Goal: Transaction & Acquisition: Book appointment/travel/reservation

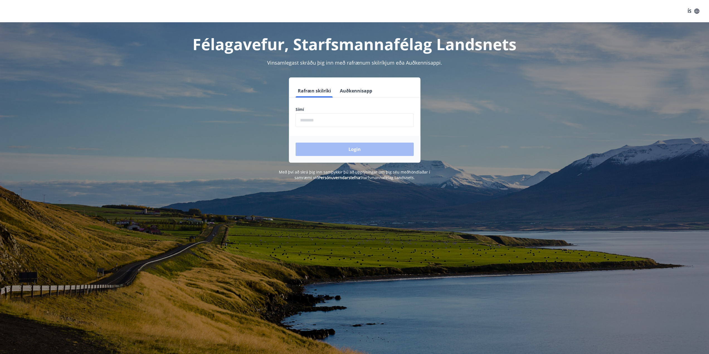
click at [375, 118] on input "phone" at bounding box center [355, 120] width 118 height 14
type input "********"
click at [296, 143] on button "Login" at bounding box center [355, 149] width 118 height 13
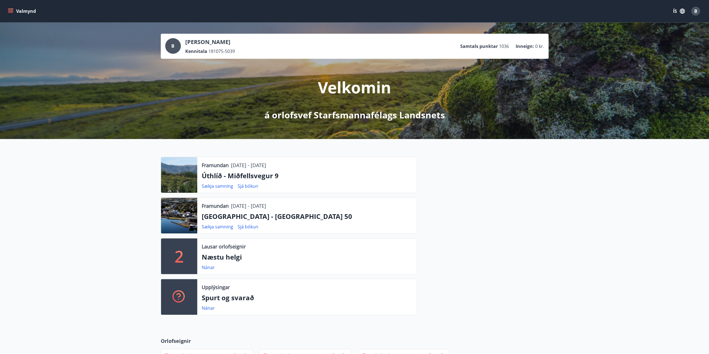
click at [14, 14] on button "Valmynd" at bounding box center [23, 11] width 32 height 10
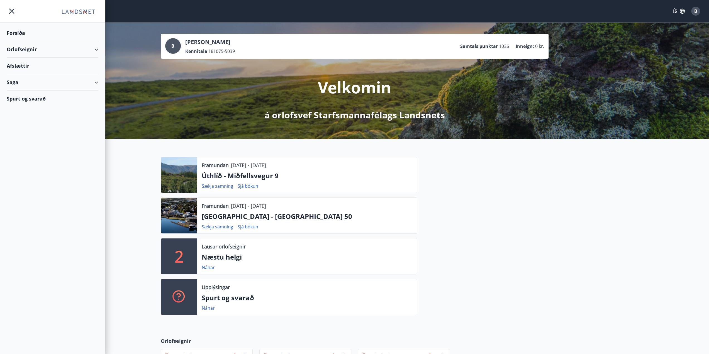
click at [19, 49] on div "Orlofseignir" at bounding box center [53, 49] width 92 height 16
click at [25, 75] on div "Bókunardagatal" at bounding box center [52, 75] width 83 height 12
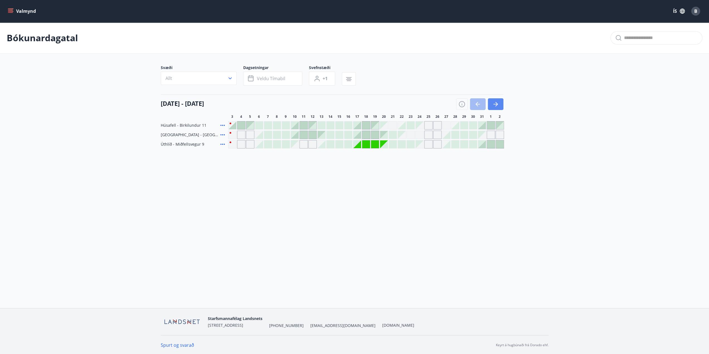
click at [491, 104] on button "button" at bounding box center [496, 104] width 16 height 12
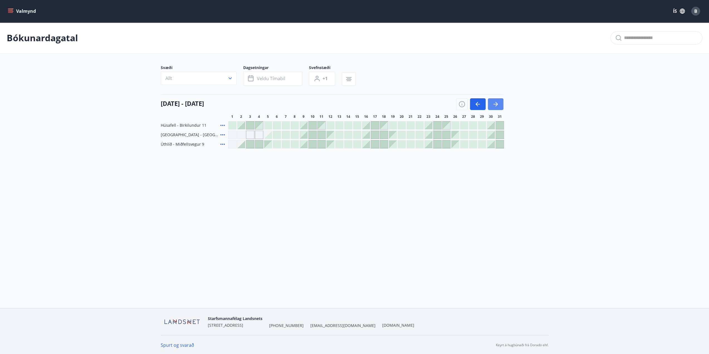
click at [491, 104] on button "button" at bounding box center [496, 104] width 16 height 12
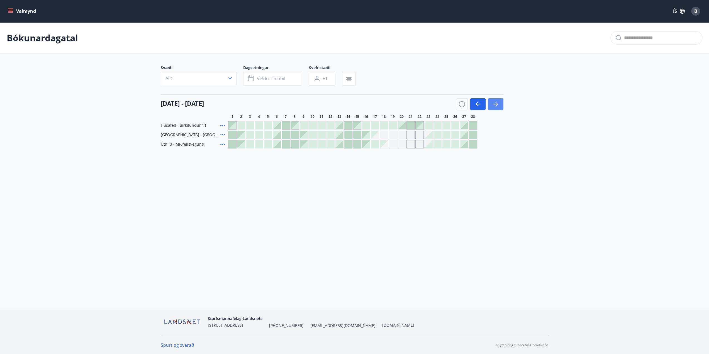
click at [491, 104] on button "button" at bounding box center [496, 104] width 16 height 12
click at [484, 103] on button "button" at bounding box center [478, 104] width 16 height 12
click at [340, 136] on div at bounding box center [340, 135] width 8 height 8
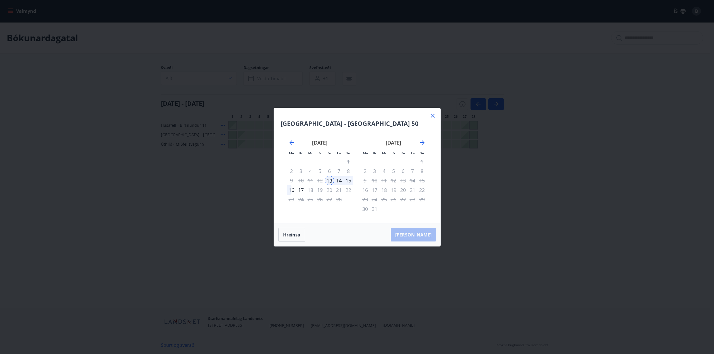
click at [291, 192] on div "16" at bounding box center [291, 189] width 9 height 9
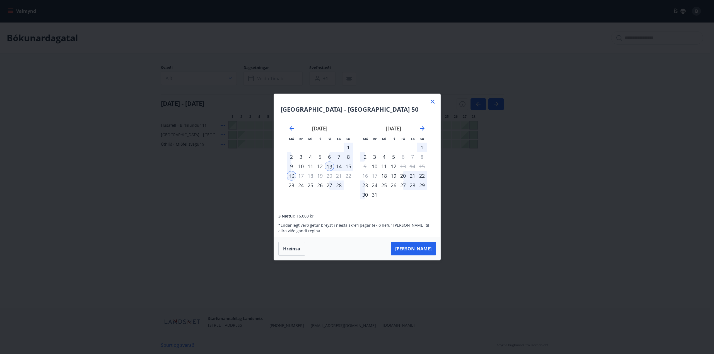
click at [432, 103] on icon at bounding box center [432, 101] width 7 height 7
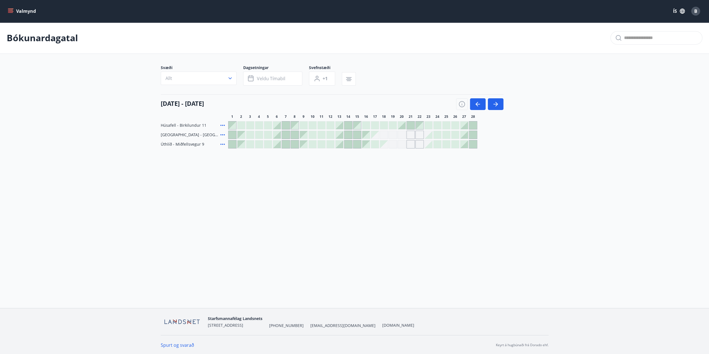
click at [466, 135] on div at bounding box center [465, 135] width 8 height 8
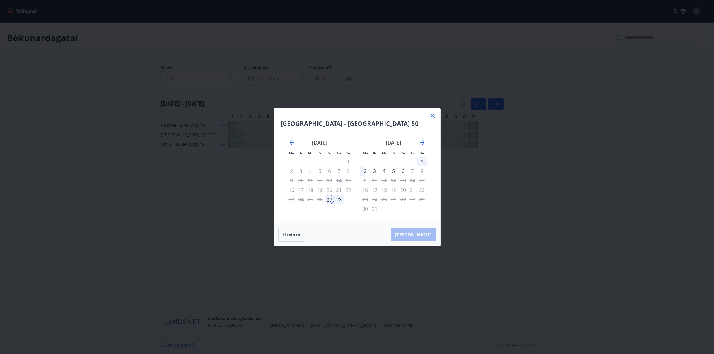
click at [433, 116] on icon at bounding box center [432, 116] width 7 height 7
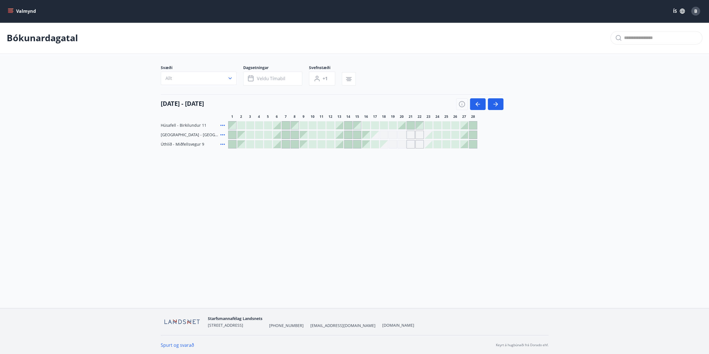
click at [465, 136] on div at bounding box center [465, 135] width 8 height 8
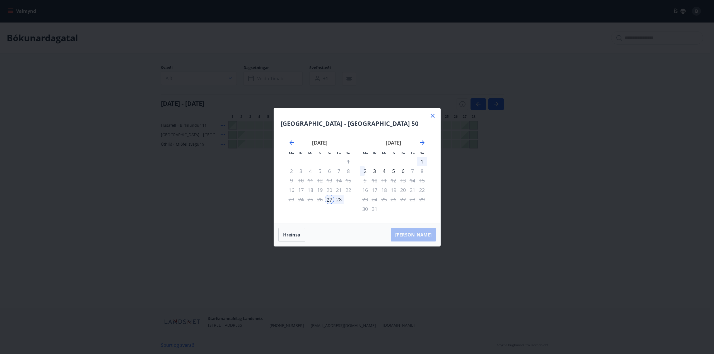
click at [362, 171] on div "2" at bounding box center [364, 170] width 9 height 9
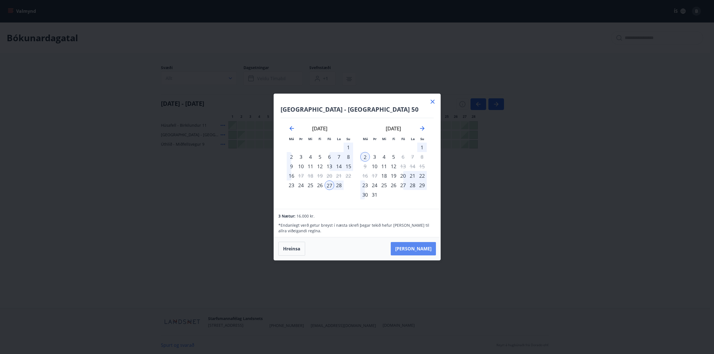
click at [417, 248] on button "[PERSON_NAME]" at bounding box center [413, 248] width 45 height 13
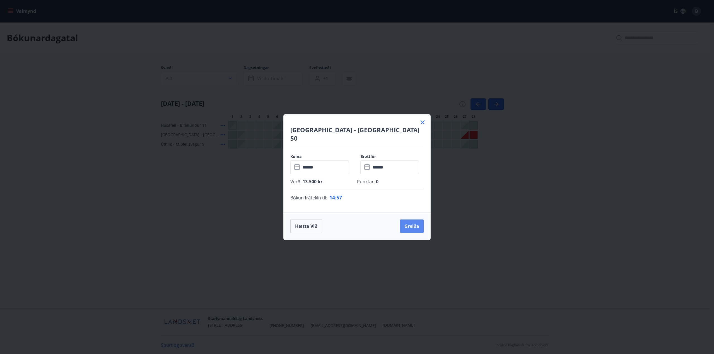
click at [412, 221] on button "Greiða" at bounding box center [412, 226] width 24 height 13
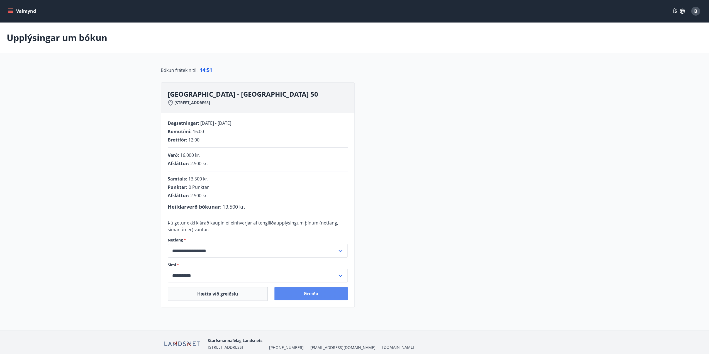
click at [313, 294] on button "Greiða" at bounding box center [311, 293] width 73 height 13
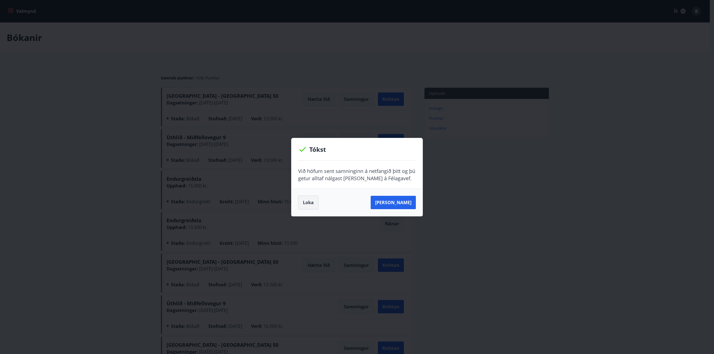
click at [307, 204] on button "Loka" at bounding box center [308, 203] width 20 height 14
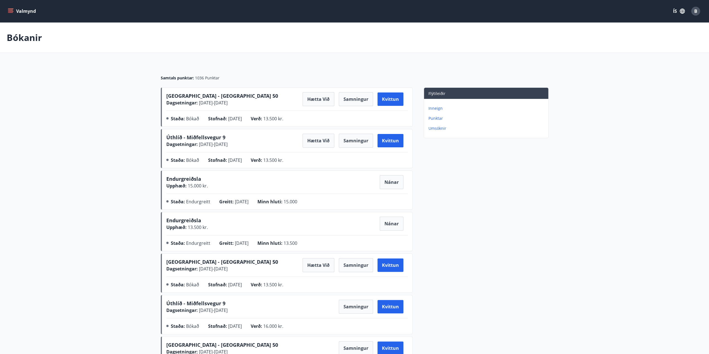
click at [11, 9] on icon "menu" at bounding box center [11, 9] width 6 height 1
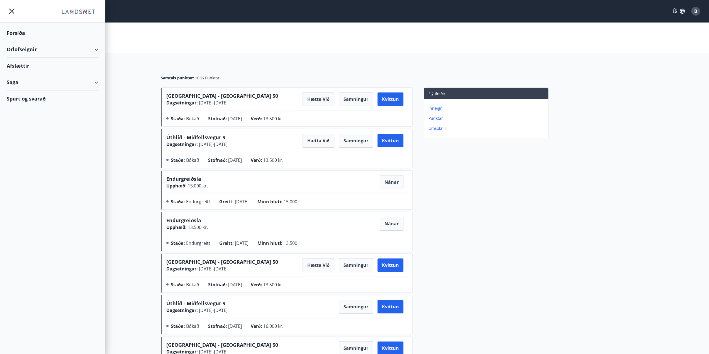
click at [31, 52] on div "Orlofseignir" at bounding box center [53, 49] width 92 height 16
click at [39, 75] on div "Bókunardagatal" at bounding box center [52, 75] width 83 height 12
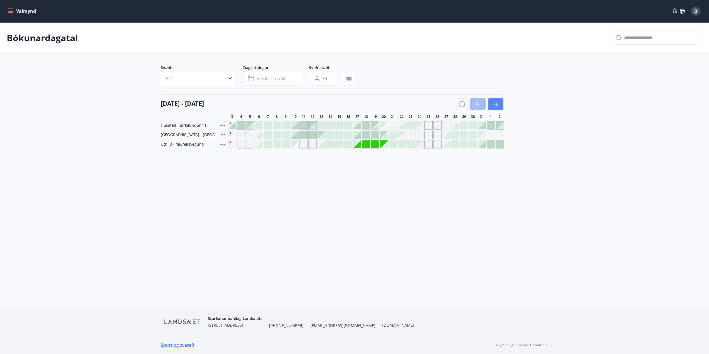
click at [500, 106] on button "button" at bounding box center [496, 104] width 16 height 12
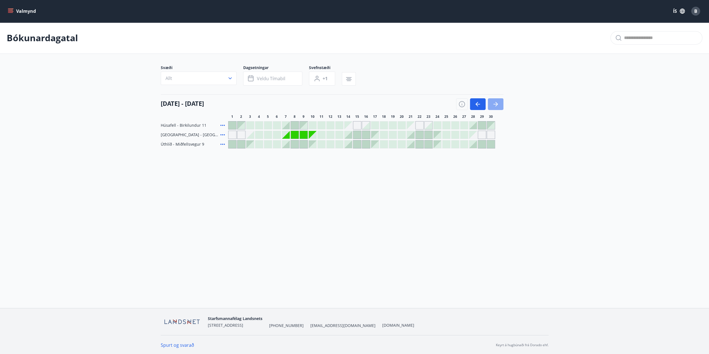
click at [500, 106] on button "button" at bounding box center [496, 104] width 16 height 12
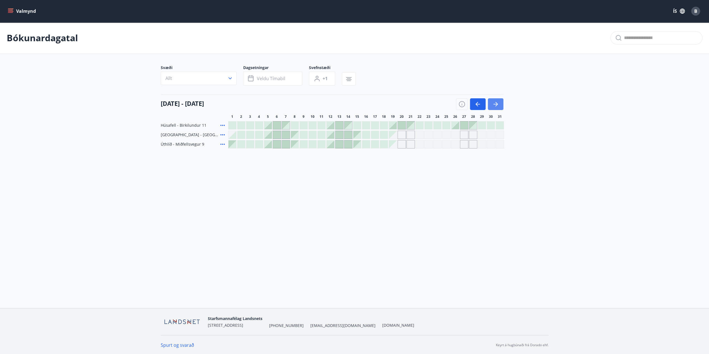
click at [500, 106] on button "button" at bounding box center [496, 104] width 16 height 12
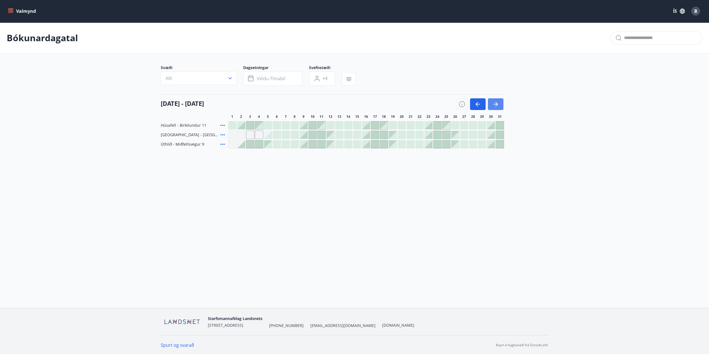
click at [498, 103] on icon "button" at bounding box center [496, 104] width 7 height 7
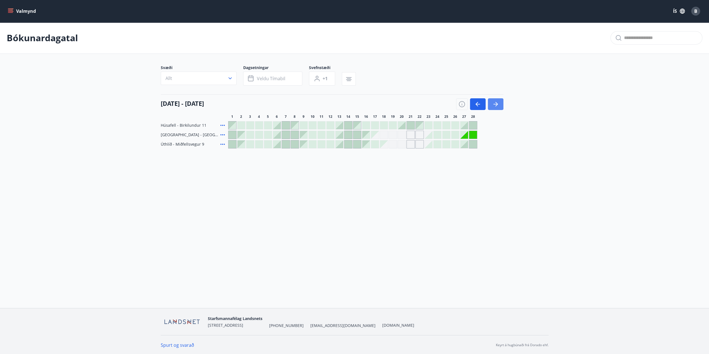
click at [492, 107] on button "button" at bounding box center [496, 104] width 16 height 12
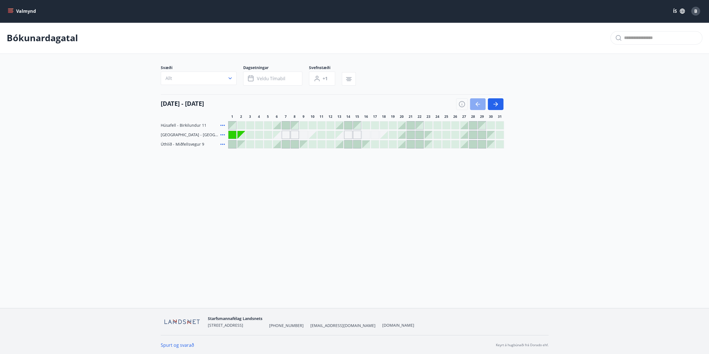
click at [476, 106] on icon "button" at bounding box center [478, 104] width 7 height 7
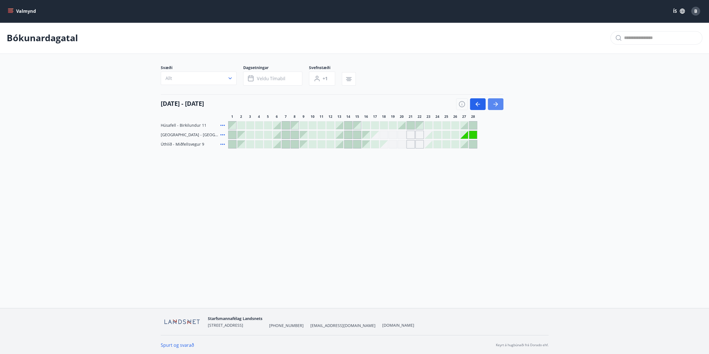
click at [495, 104] on icon "button" at bounding box center [496, 104] width 4 height 1
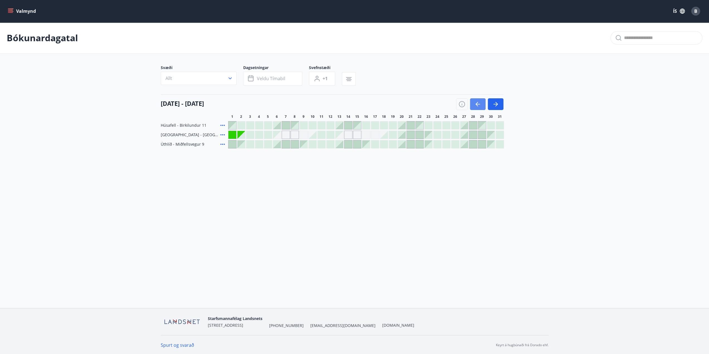
click at [475, 104] on icon "button" at bounding box center [478, 104] width 7 height 7
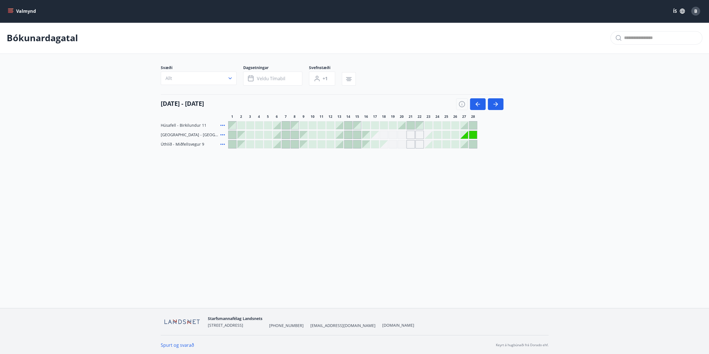
click at [597, 173] on div "Valmynd ÍS B Bókunardagatal Svæði Allt Dagsetningar Veldu tímabil Svefnstæði +1…" at bounding box center [354, 154] width 709 height 308
click at [420, 239] on div "Valmynd ÍS B Bókunardagatal Svæði Allt Dagsetningar Veldu tímabil Svefnstæði +1…" at bounding box center [354, 154] width 709 height 308
click at [479, 106] on icon "button" at bounding box center [478, 104] width 7 height 7
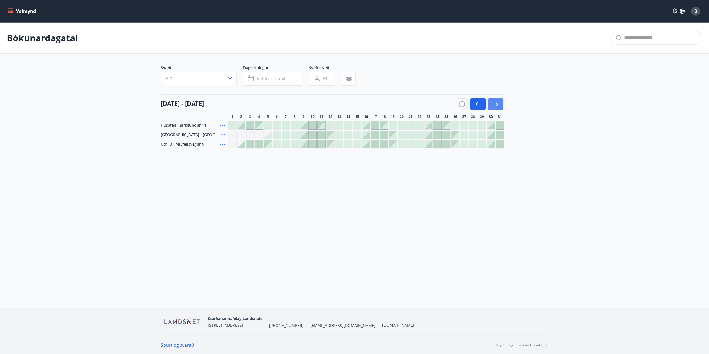
click at [499, 105] on button "button" at bounding box center [496, 104] width 16 height 12
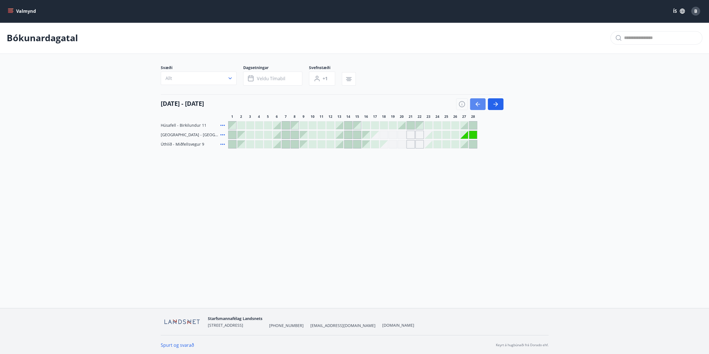
click at [478, 103] on icon "button" at bounding box center [478, 104] width 7 height 7
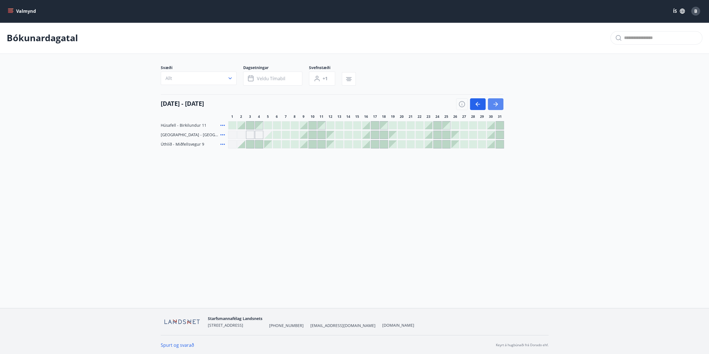
click at [497, 103] on icon "button" at bounding box center [497, 104] width 3 height 4
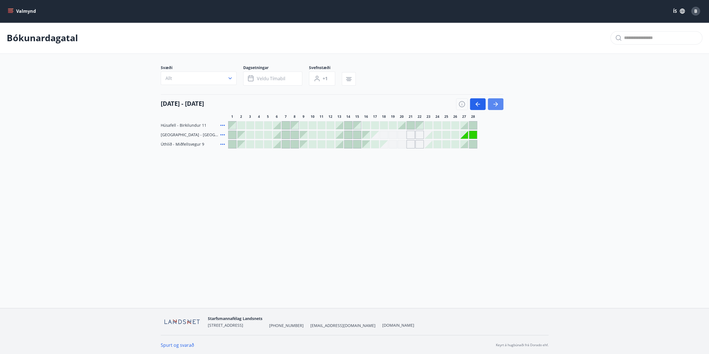
click at [497, 103] on icon "button" at bounding box center [497, 104] width 3 height 4
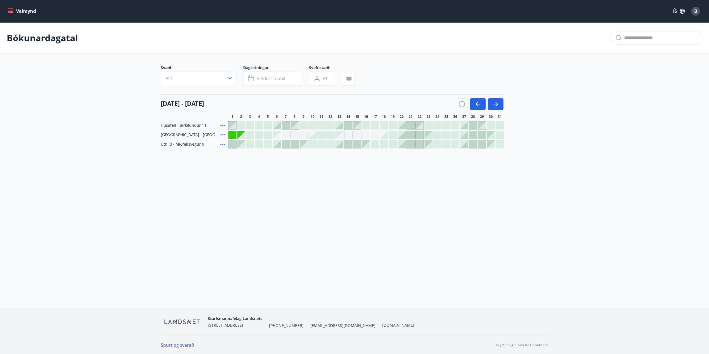
click at [494, 103] on icon "button" at bounding box center [496, 104] width 7 height 7
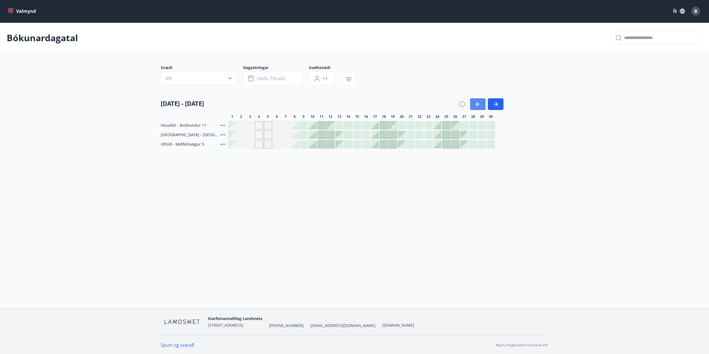
click at [479, 104] on icon "button" at bounding box center [478, 104] width 4 height 1
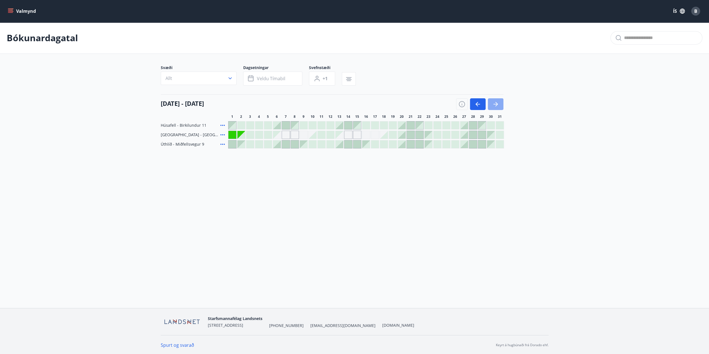
click at [498, 105] on icon "button" at bounding box center [496, 104] width 7 height 7
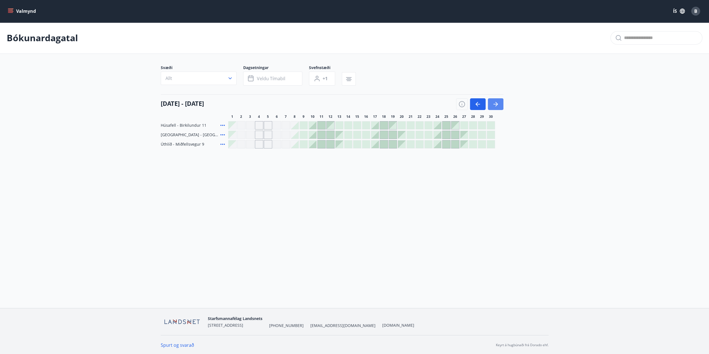
click at [496, 104] on icon "button" at bounding box center [496, 104] width 4 height 1
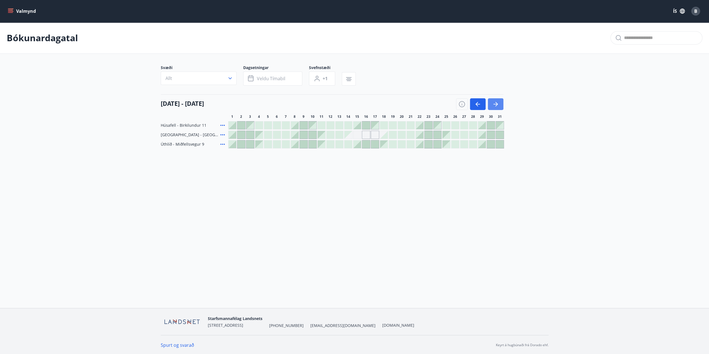
click at [500, 103] on button "button" at bounding box center [496, 104] width 16 height 12
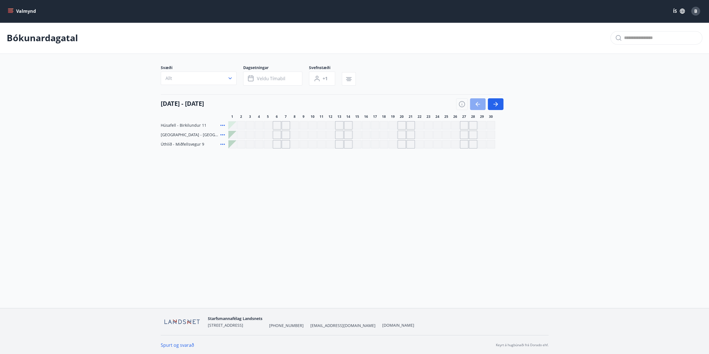
click at [475, 105] on icon "button" at bounding box center [478, 104] width 7 height 7
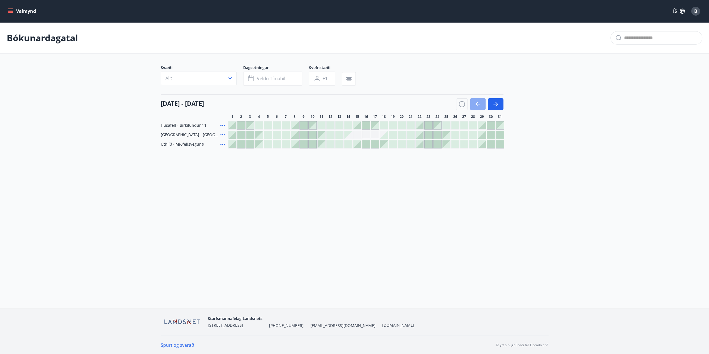
click at [477, 106] on icon "button" at bounding box center [478, 104] width 7 height 7
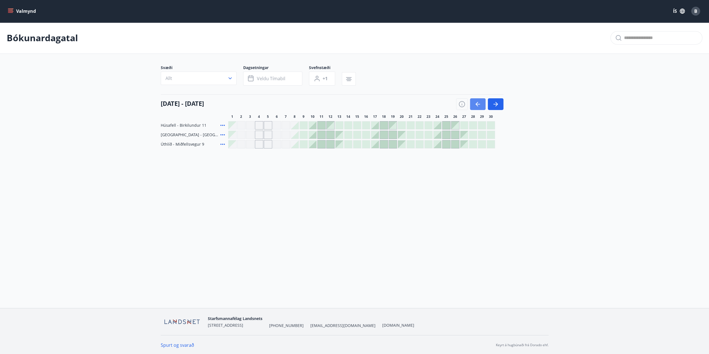
click at [478, 105] on icon "button" at bounding box center [478, 104] width 7 height 7
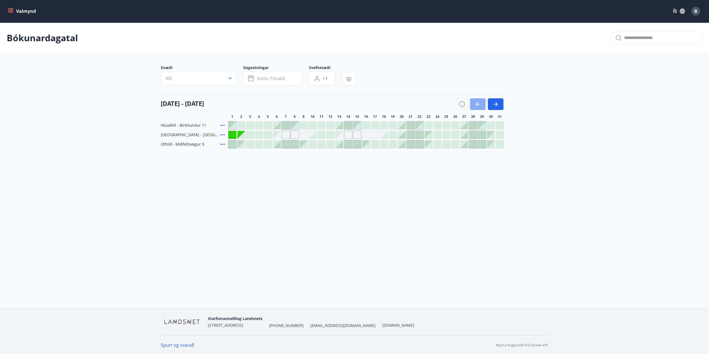
click at [478, 105] on icon "button" at bounding box center [478, 104] width 7 height 7
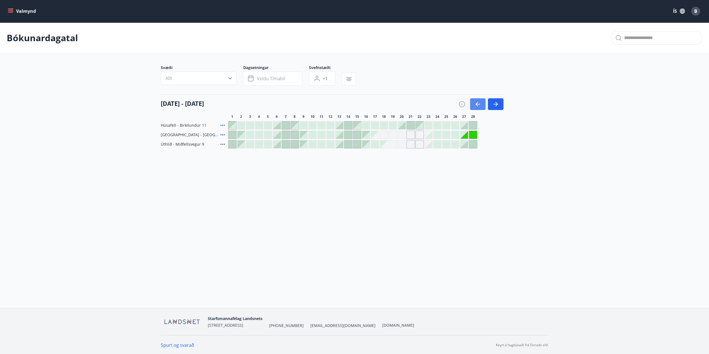
click at [478, 105] on icon "button" at bounding box center [478, 104] width 7 height 7
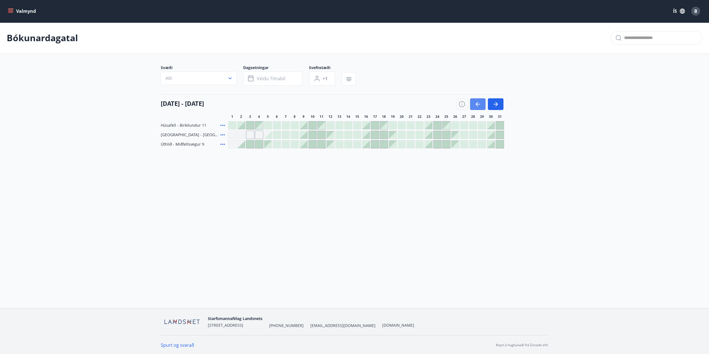
click at [478, 105] on icon "button" at bounding box center [478, 104] width 7 height 7
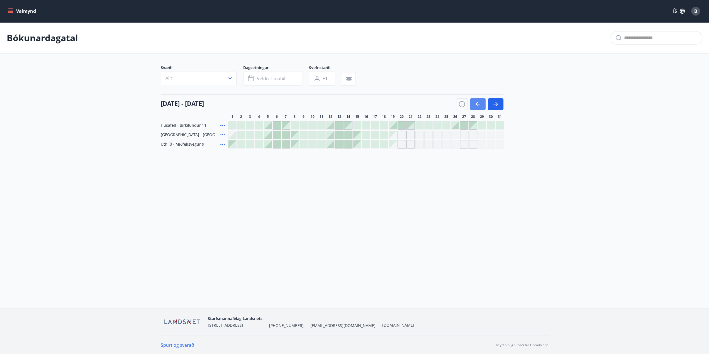
click at [481, 105] on icon "button" at bounding box center [478, 104] width 7 height 7
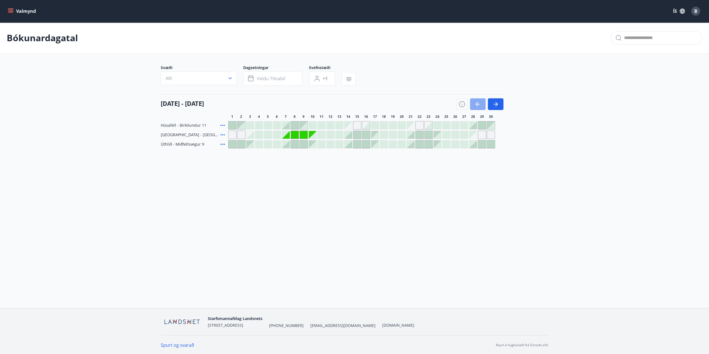
click at [479, 105] on icon "button" at bounding box center [478, 104] width 7 height 7
click at [478, 104] on div at bounding box center [479, 104] width 47 height 12
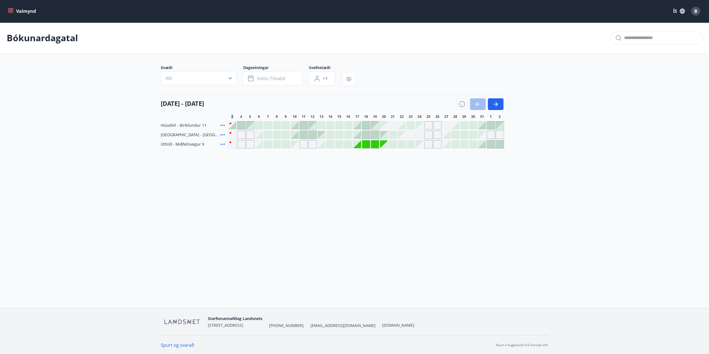
click at [478, 104] on div at bounding box center [479, 104] width 47 height 12
click at [479, 102] on div at bounding box center [479, 104] width 47 height 12
click at [234, 161] on div "Bókunardagatal Svæði Allt Dagsetningar Veldu tímabil Svefnstæði +1 [DATE] - [DA…" at bounding box center [354, 96] width 709 height 149
click at [476, 106] on div at bounding box center [479, 104] width 47 height 12
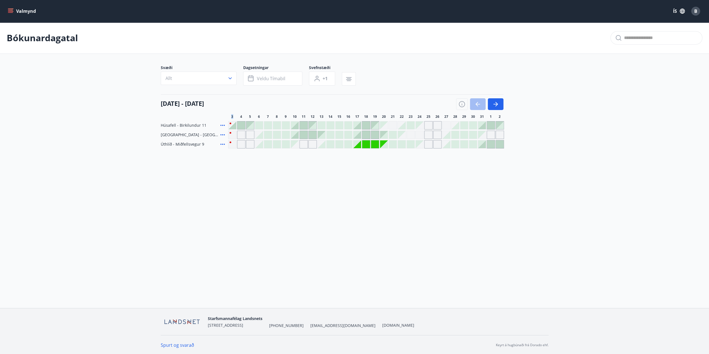
click at [476, 106] on div at bounding box center [479, 104] width 47 height 12
click at [469, 221] on div "Valmynd ÍS B Bókunardagatal Svæði Allt Dagsetningar Veldu tímabil Svefnstæði +1…" at bounding box center [354, 154] width 709 height 308
click at [109, 155] on div "Bókunardagatal Svæði Allt Dagsetningar Veldu tímabil Svefnstæði +1 [DATE] - [DA…" at bounding box center [354, 96] width 709 height 149
click at [14, 15] on button "Valmynd" at bounding box center [23, 11] width 32 height 10
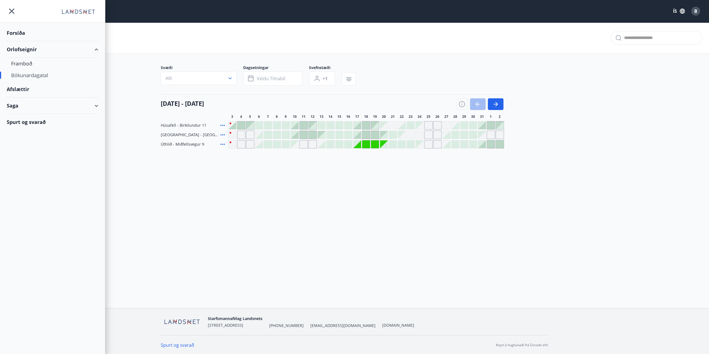
click at [23, 74] on div "Bókunardagatal" at bounding box center [52, 75] width 83 height 12
click at [14, 107] on div "Saga" at bounding box center [53, 106] width 92 height 16
click at [25, 123] on div "Bókanir" at bounding box center [52, 120] width 83 height 12
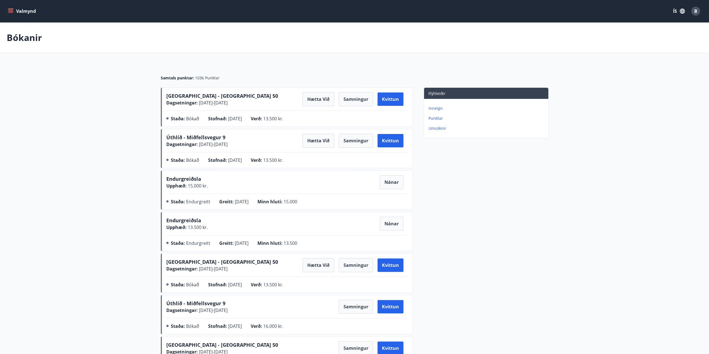
click at [10, 12] on icon "menu" at bounding box center [10, 12] width 5 height 1
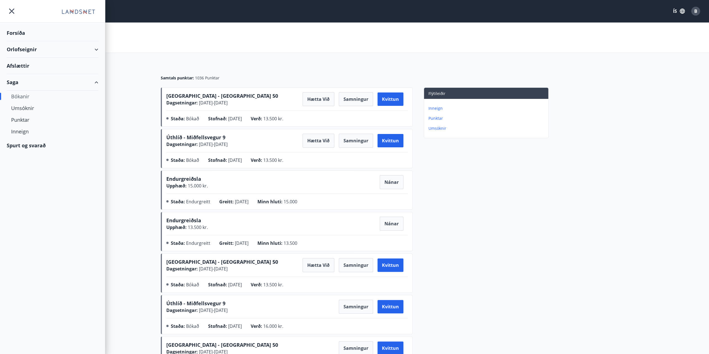
click at [32, 51] on div "Orlofseignir" at bounding box center [53, 49] width 92 height 16
click at [36, 75] on div "Bókunardagatal" at bounding box center [52, 75] width 83 height 12
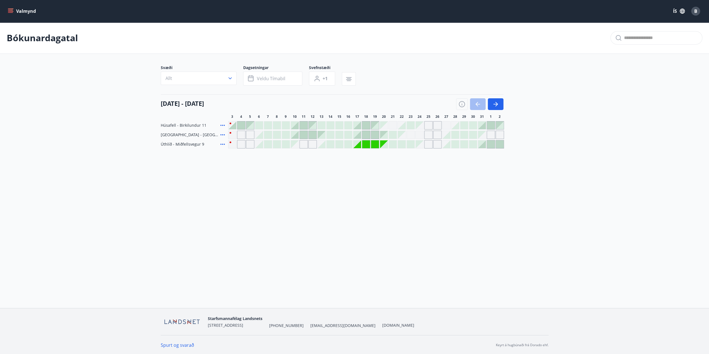
click at [505, 103] on div "[DATE] - [DATE] 3 4 5 6 7 8 9 10 11 12 13 14 15 16 17 18 19 20 21 22 23 24 25 2…" at bounding box center [355, 107] width 388 height 25
click at [500, 106] on button "button" at bounding box center [496, 104] width 16 height 12
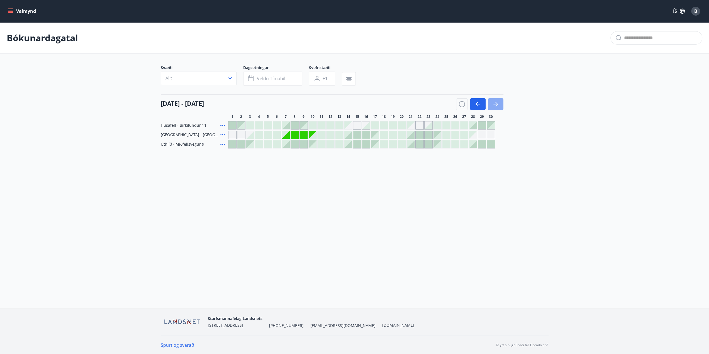
click at [498, 106] on icon "button" at bounding box center [496, 104] width 7 height 7
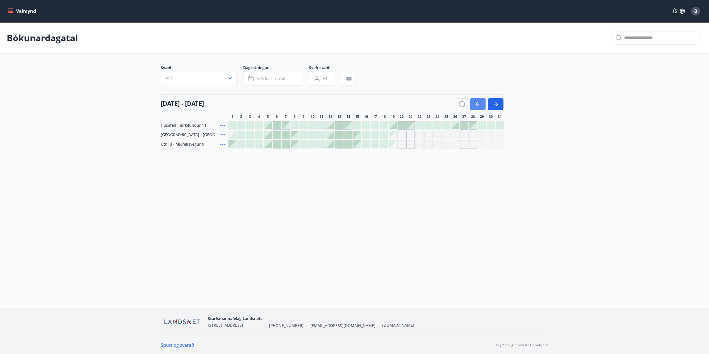
click at [480, 103] on icon "button" at bounding box center [478, 104] width 7 height 7
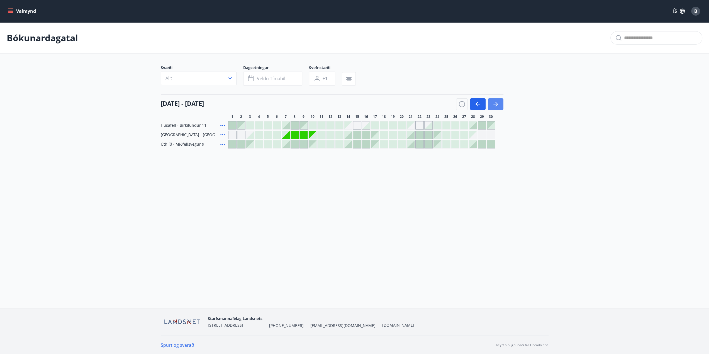
click at [497, 102] on icon "button" at bounding box center [496, 104] width 7 height 7
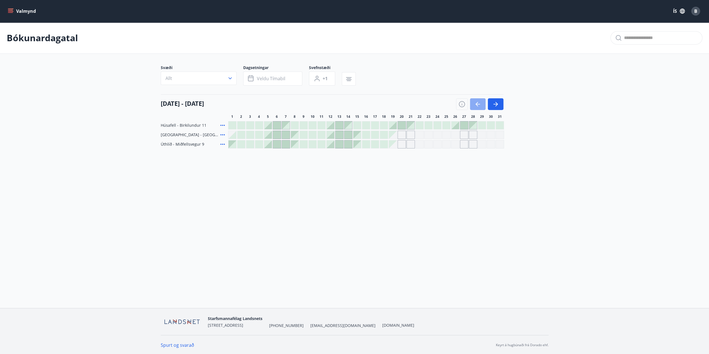
click at [472, 104] on button "button" at bounding box center [478, 104] width 16 height 12
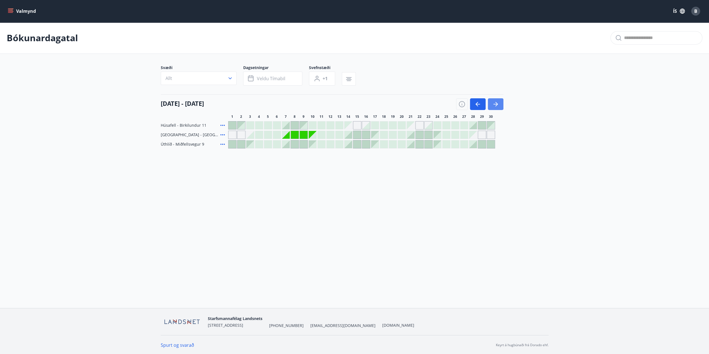
click at [503, 101] on button "button" at bounding box center [496, 104] width 16 height 12
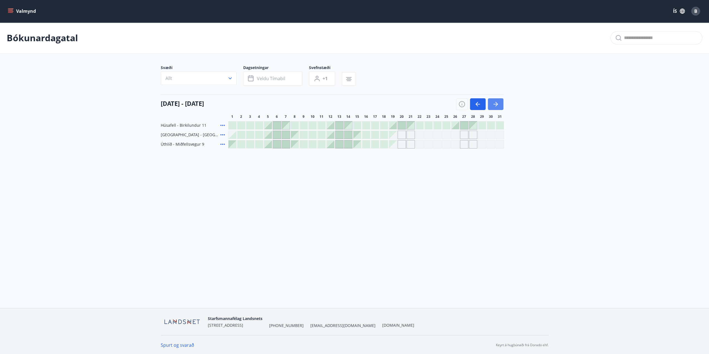
click at [500, 103] on button "button" at bounding box center [496, 104] width 16 height 12
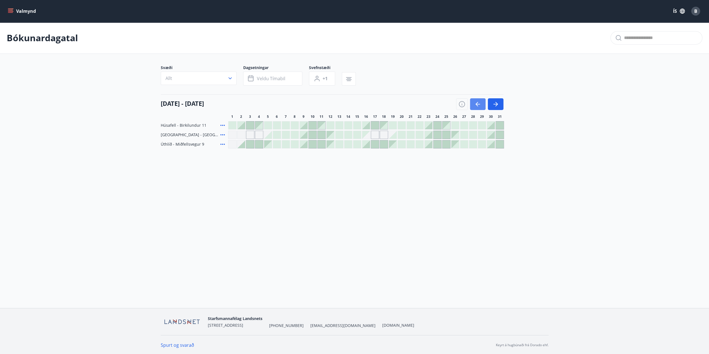
click at [482, 105] on button "button" at bounding box center [478, 104] width 16 height 12
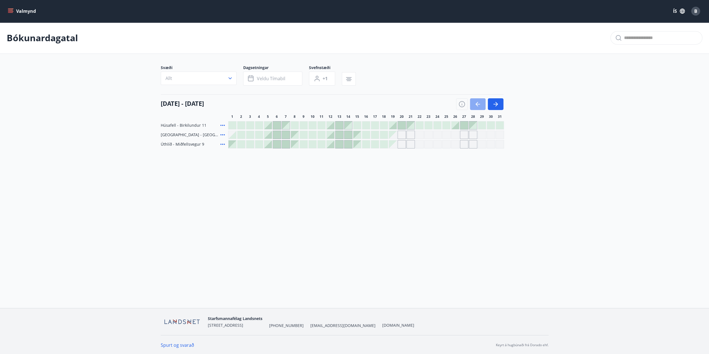
click at [482, 104] on button "button" at bounding box center [478, 104] width 16 height 12
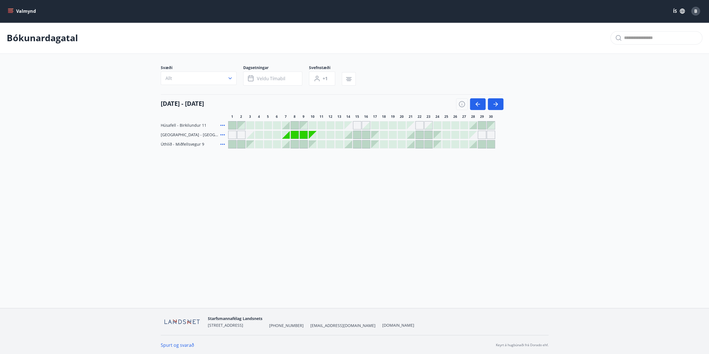
click at [476, 127] on div at bounding box center [473, 126] width 8 height 8
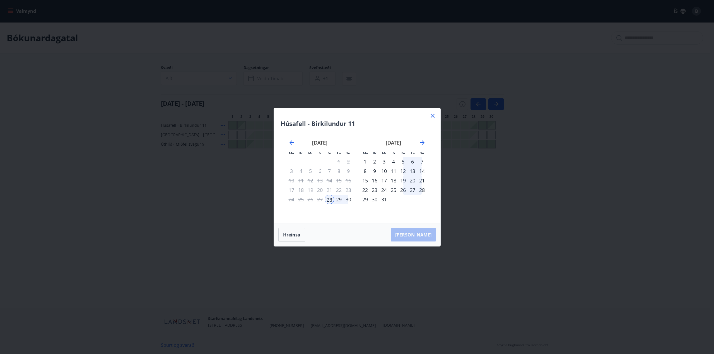
click at [329, 198] on div "28" at bounding box center [328, 199] width 9 height 9
click at [350, 200] on div "30" at bounding box center [347, 199] width 9 height 9
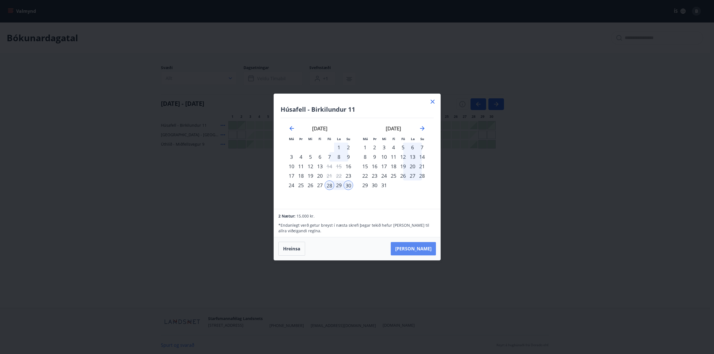
click at [423, 249] on button "[PERSON_NAME]" at bounding box center [413, 248] width 45 height 13
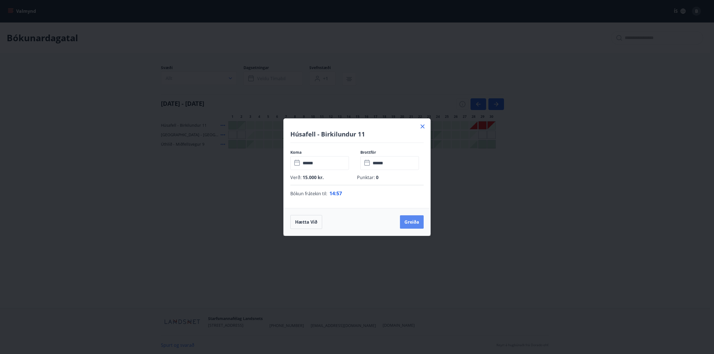
click at [413, 222] on button "Greiða" at bounding box center [412, 221] width 24 height 13
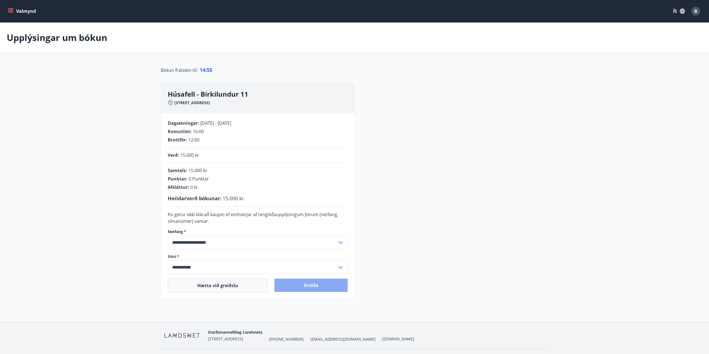
click at [312, 285] on button "Greiða" at bounding box center [311, 285] width 73 height 13
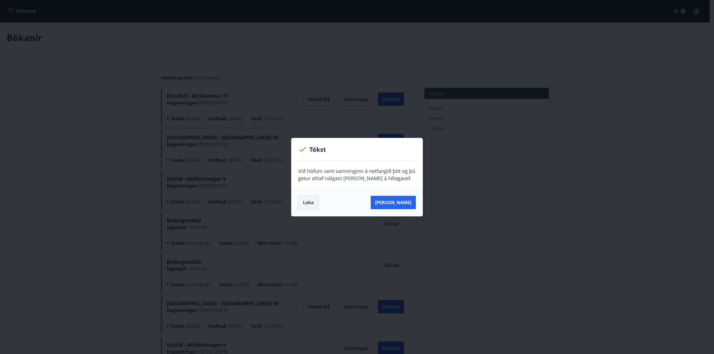
click at [312, 203] on button "Loka" at bounding box center [308, 203] width 20 height 14
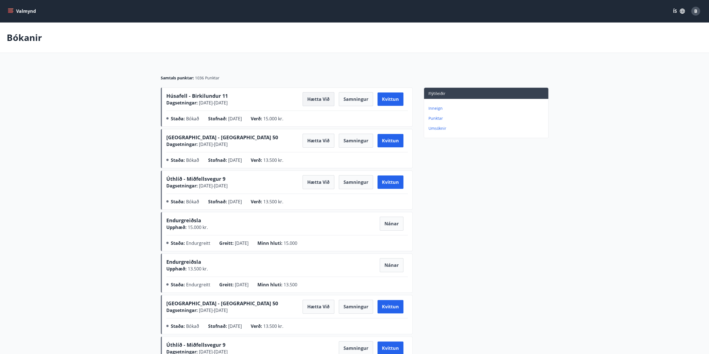
click at [316, 100] on button "Hætta við" at bounding box center [319, 99] width 32 height 14
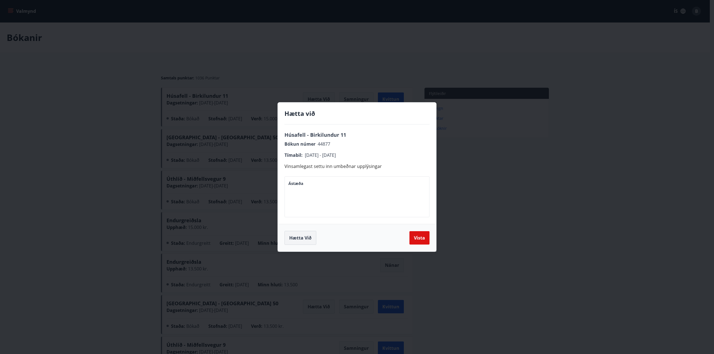
click at [303, 238] on button "Hætta við" at bounding box center [300, 238] width 32 height 14
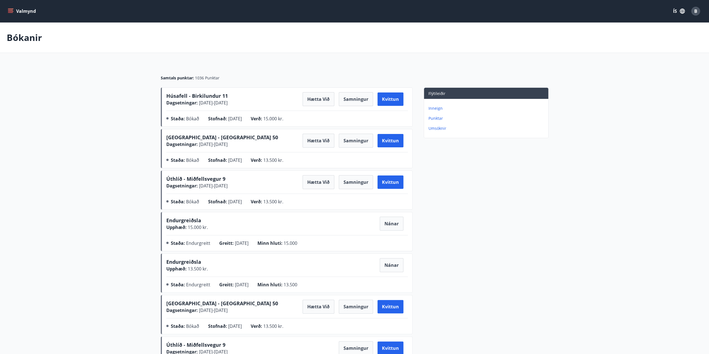
click at [11, 13] on icon "menu" at bounding box center [11, 11] width 6 height 6
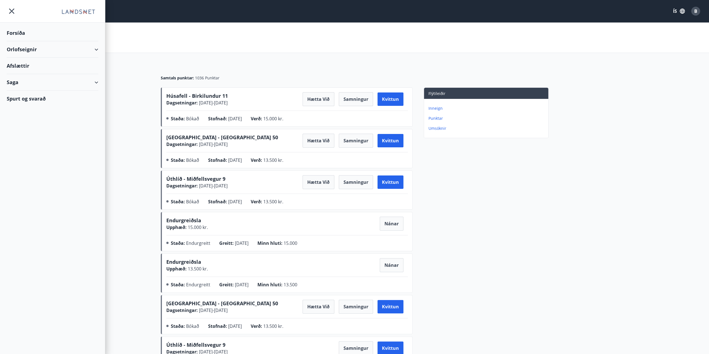
click at [21, 45] on div "Orlofseignir" at bounding box center [53, 49] width 92 height 16
click at [36, 74] on div "Bókunardagatal" at bounding box center [52, 75] width 83 height 12
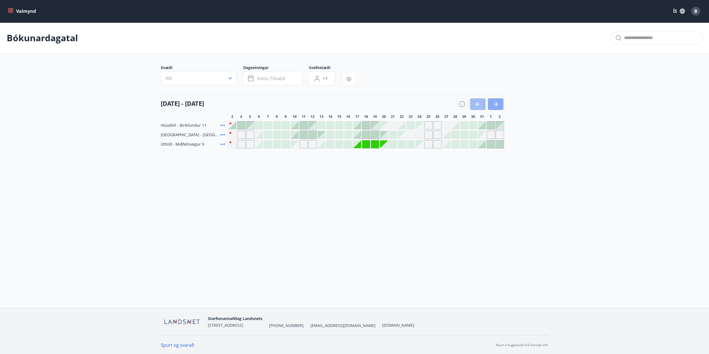
click at [494, 105] on icon "button" at bounding box center [496, 104] width 7 height 7
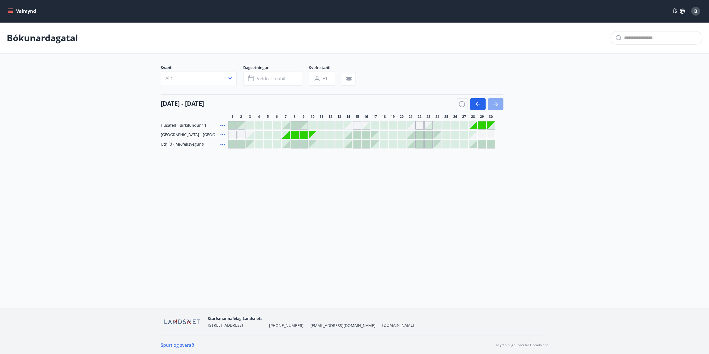
click at [498, 105] on icon "button" at bounding box center [496, 104] width 7 height 7
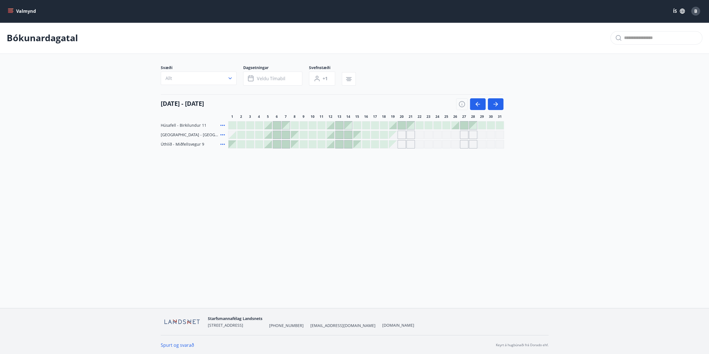
click at [332, 126] on div at bounding box center [331, 126] width 8 height 8
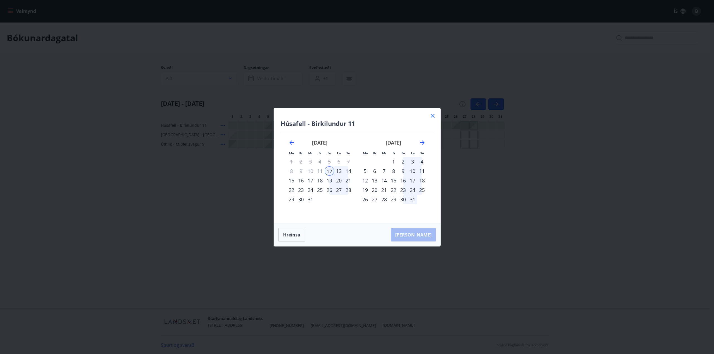
click at [346, 172] on div "14" at bounding box center [347, 170] width 9 height 9
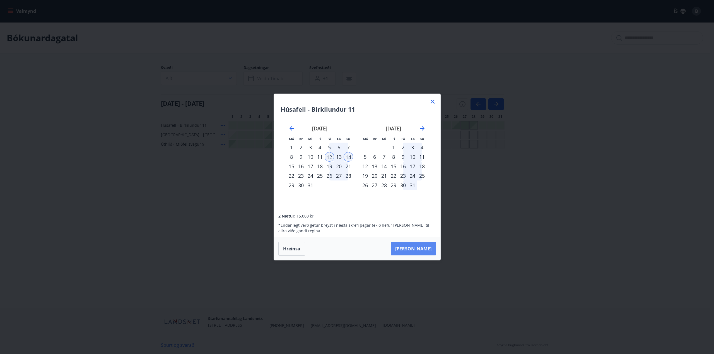
click at [428, 250] on button "[PERSON_NAME]" at bounding box center [413, 248] width 45 height 13
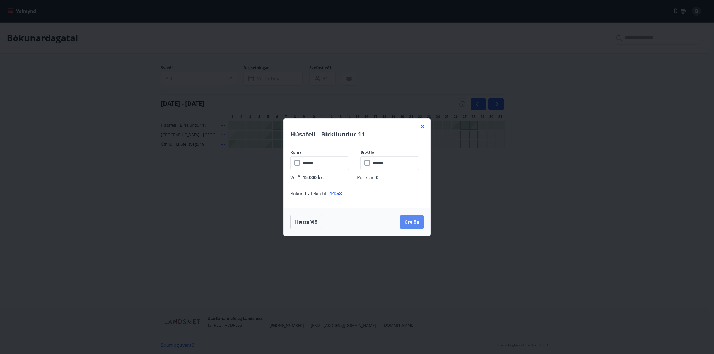
click at [409, 223] on button "Greiða" at bounding box center [412, 221] width 24 height 13
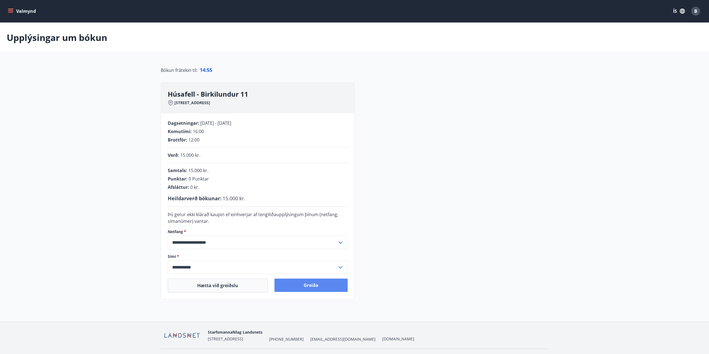
click at [309, 284] on button "Greiða" at bounding box center [311, 285] width 73 height 13
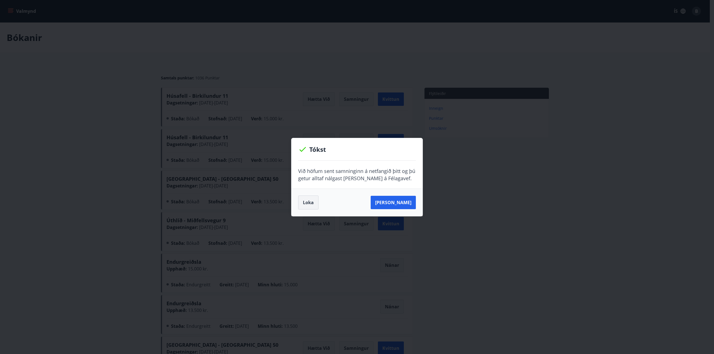
click at [311, 202] on button "Loka" at bounding box center [308, 203] width 20 height 14
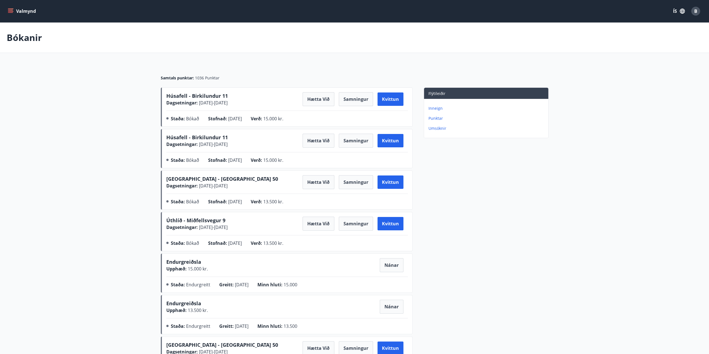
click at [6, 16] on div "Valmynd ÍS B" at bounding box center [354, 11] width 709 height 22
click at [15, 11] on button "Valmynd" at bounding box center [23, 11] width 32 height 10
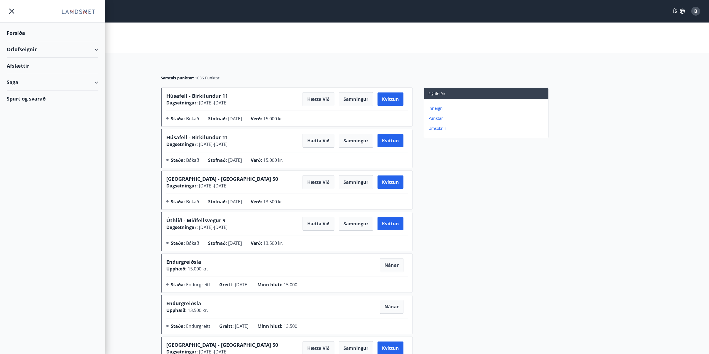
click at [33, 53] on div "Orlofseignir" at bounding box center [53, 49] width 92 height 16
click at [28, 73] on div "Bókunardagatal" at bounding box center [52, 75] width 83 height 12
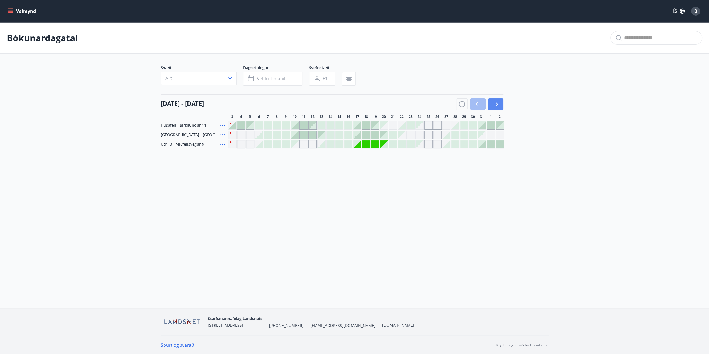
click at [494, 107] on icon "button" at bounding box center [496, 104] width 7 height 7
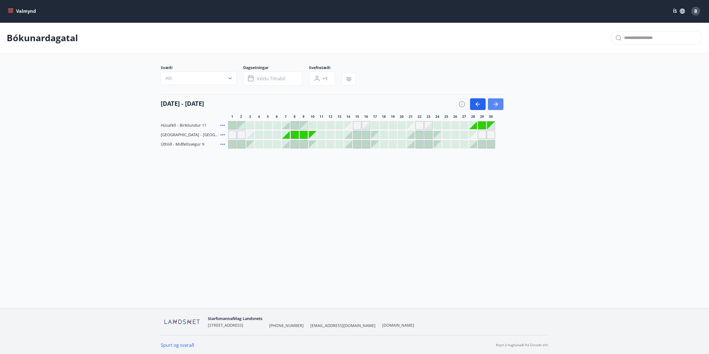
click at [495, 106] on icon "button" at bounding box center [496, 104] width 7 height 7
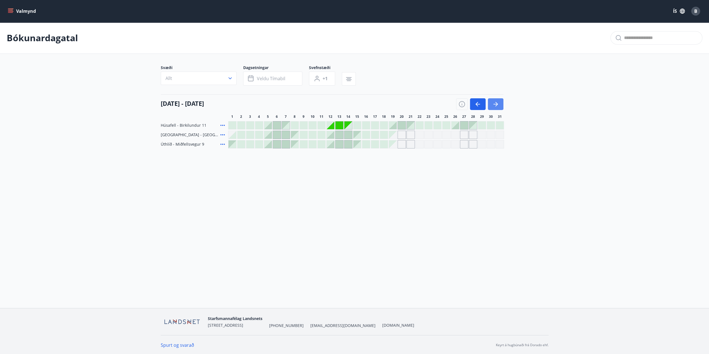
click at [495, 106] on icon "button" at bounding box center [496, 104] width 7 height 7
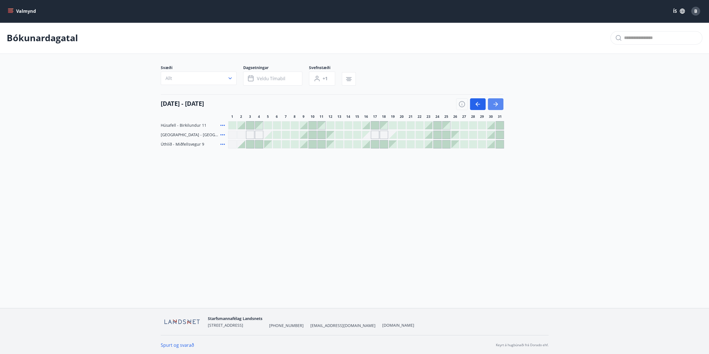
click at [495, 106] on icon "button" at bounding box center [496, 104] width 7 height 7
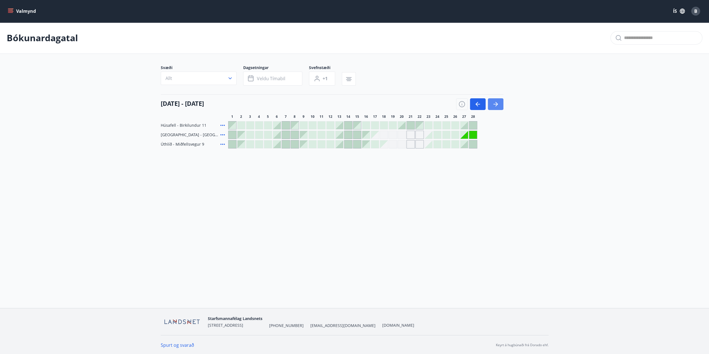
click at [495, 106] on icon "button" at bounding box center [496, 104] width 7 height 7
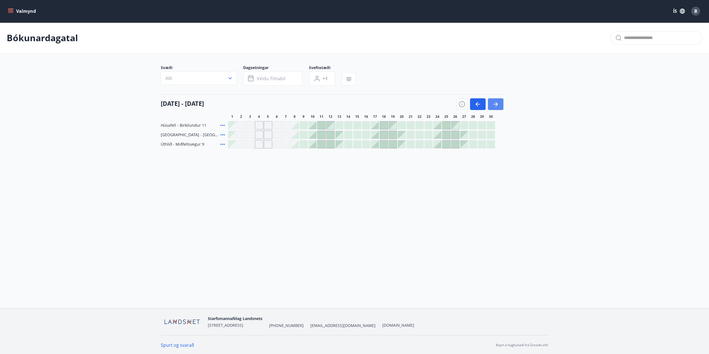
click at [493, 105] on icon "button" at bounding box center [496, 104] width 7 height 7
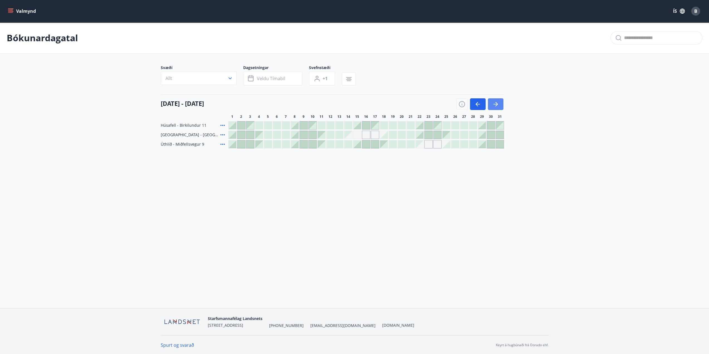
click at [491, 100] on button "button" at bounding box center [496, 104] width 16 height 12
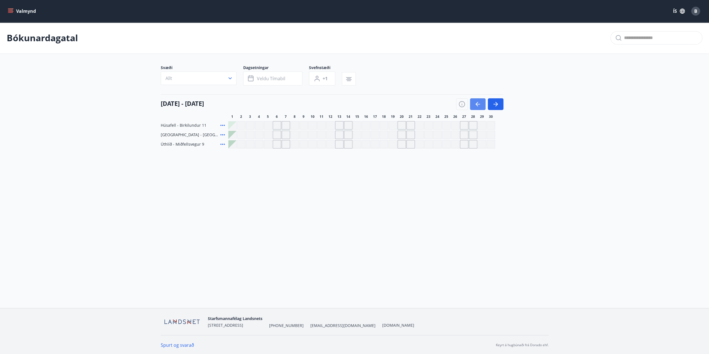
click at [479, 104] on icon "button" at bounding box center [478, 104] width 4 height 1
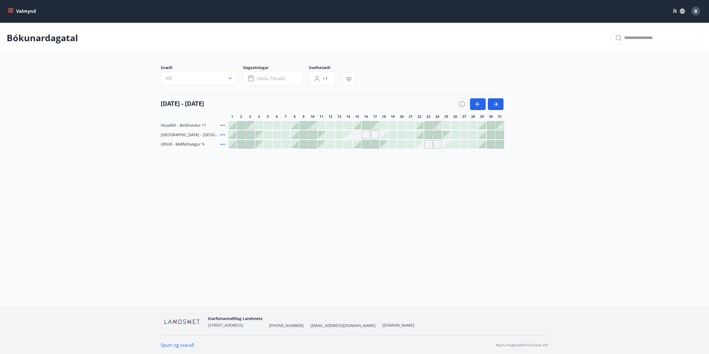
click at [484, 146] on div at bounding box center [482, 144] width 8 height 8
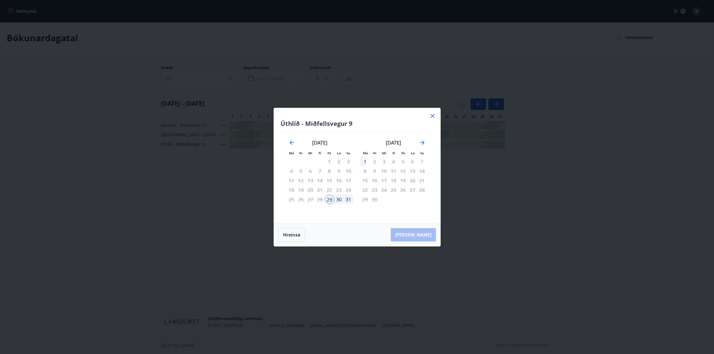
click at [432, 115] on icon at bounding box center [432, 116] width 7 height 7
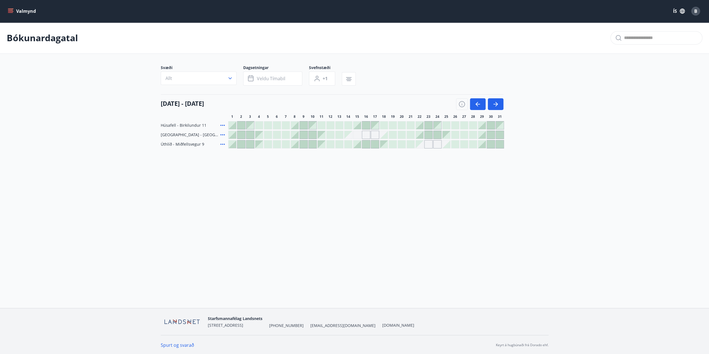
click at [358, 146] on div at bounding box center [357, 144] width 8 height 8
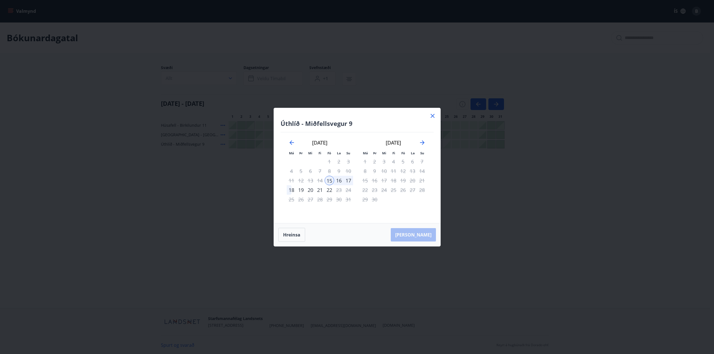
click at [288, 190] on div "18" at bounding box center [291, 189] width 9 height 9
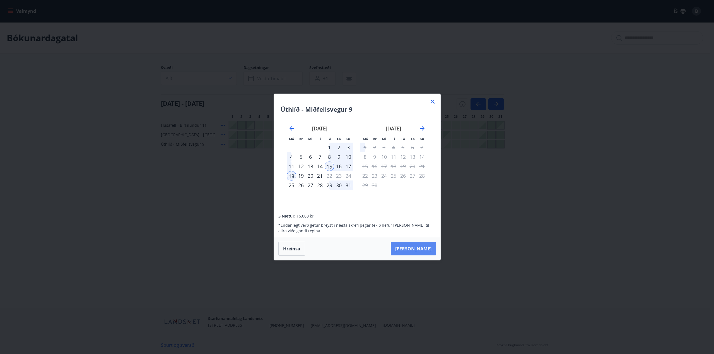
click at [418, 249] on button "[PERSON_NAME]" at bounding box center [413, 248] width 45 height 13
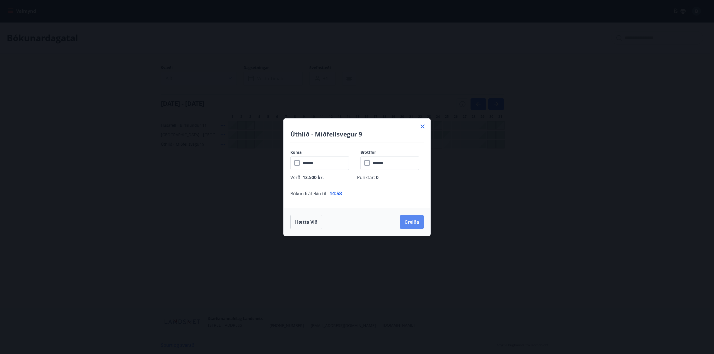
click at [415, 220] on button "Greiða" at bounding box center [412, 221] width 24 height 13
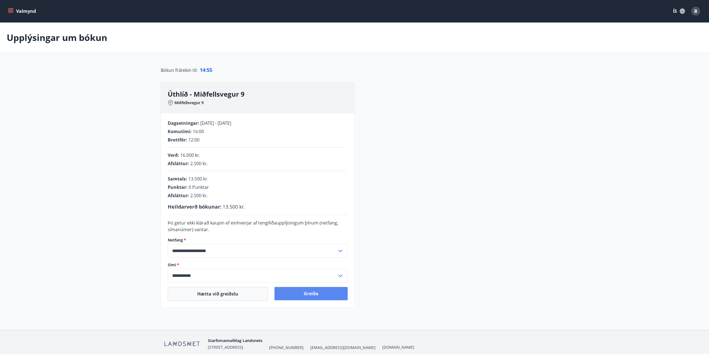
click at [312, 293] on button "Greiða" at bounding box center [311, 293] width 73 height 13
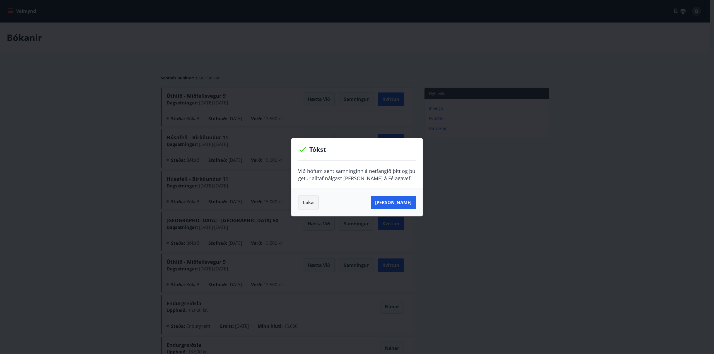
click at [304, 203] on button "Loka" at bounding box center [308, 203] width 20 height 14
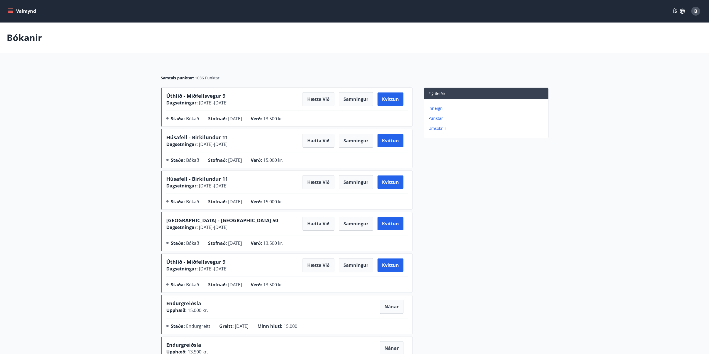
click at [318, 182] on button "Hætta við" at bounding box center [319, 182] width 32 height 14
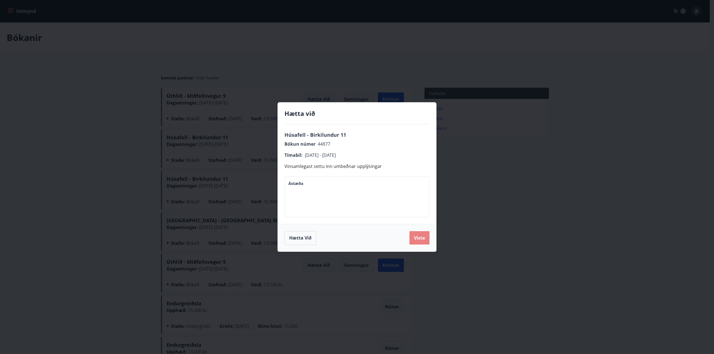
click at [428, 239] on button "Vista" at bounding box center [419, 237] width 20 height 13
